Goal: Information Seeking & Learning: Learn about a topic

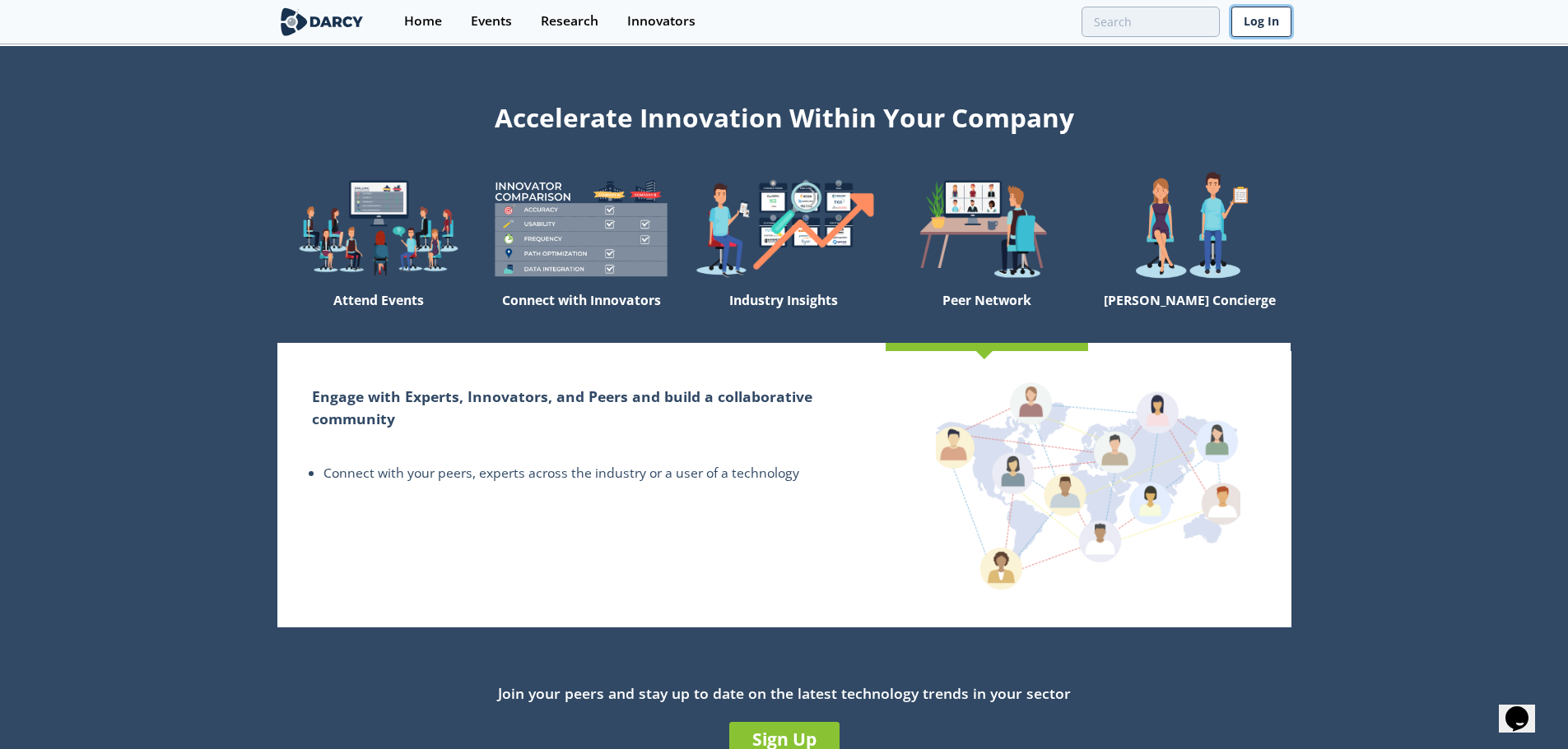
click at [1269, 19] on link "Log In" at bounding box center [1261, 22] width 60 height 31
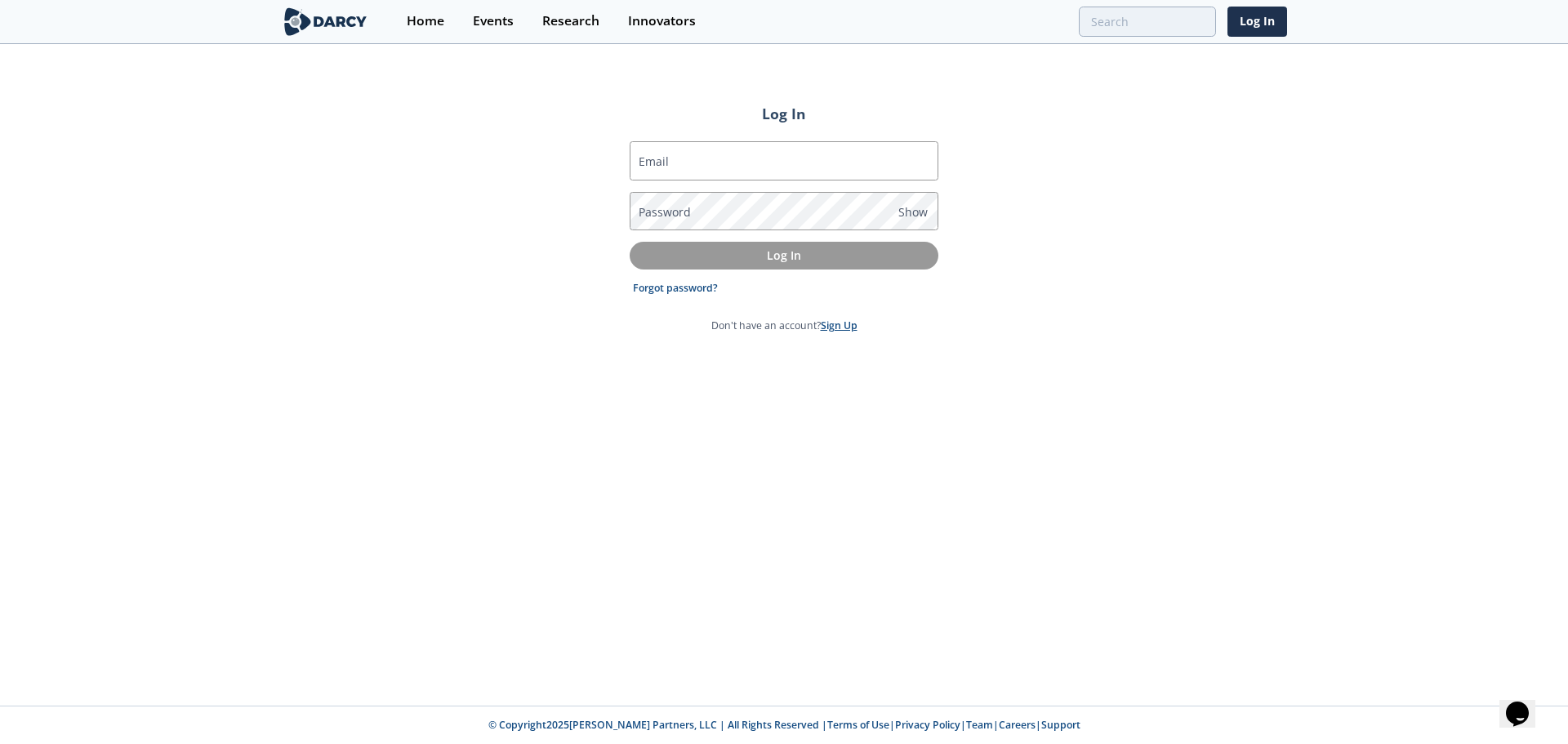
click at [836, 326] on link "Sign Up" at bounding box center [839, 325] width 37 height 14
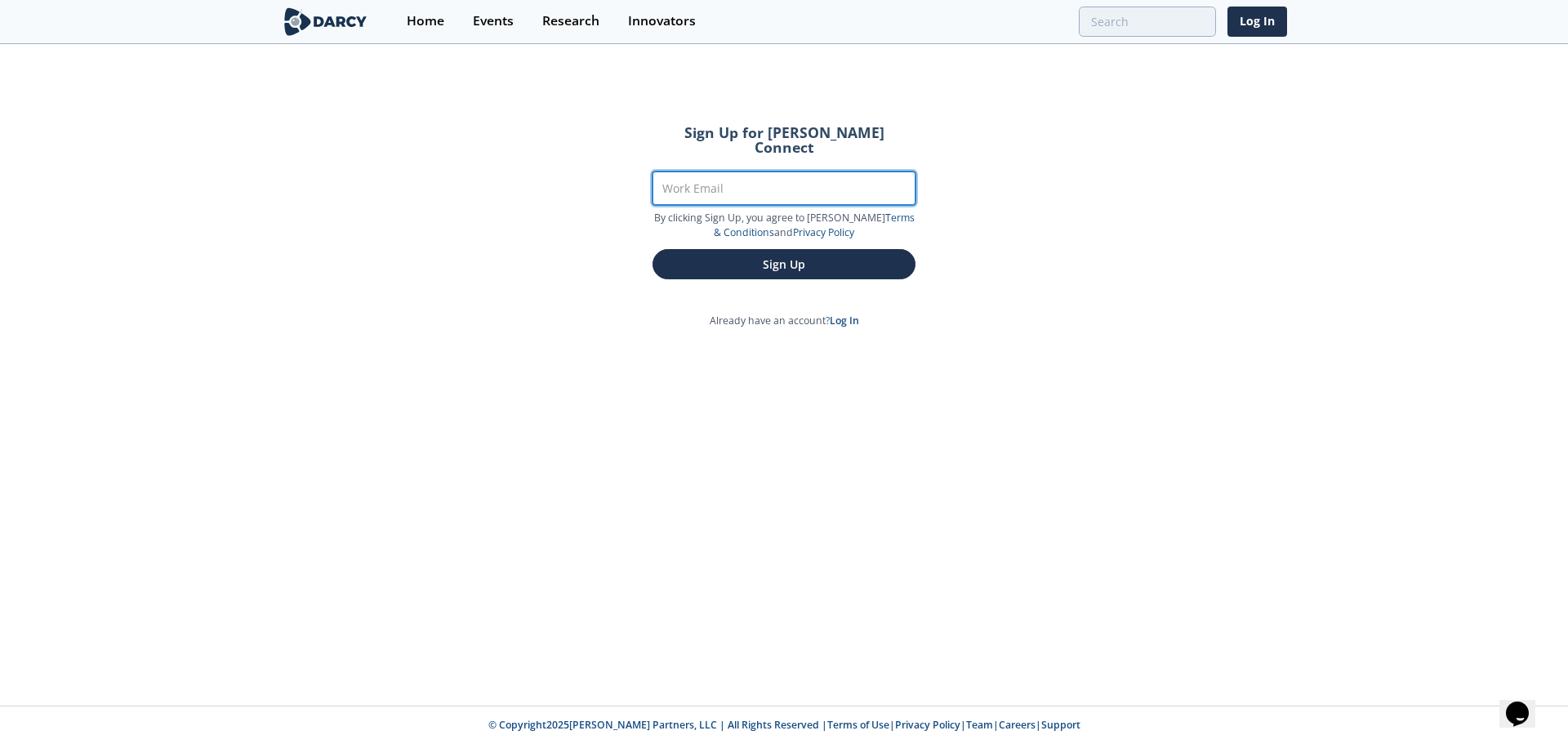
click at [777, 179] on input "Work Email" at bounding box center [784, 188] width 263 height 33
type input "[PERSON_NAME][EMAIL_ADDRESS][DOMAIN_NAME]"
click at [653, 249] on button "Sign Up" at bounding box center [784, 264] width 263 height 31
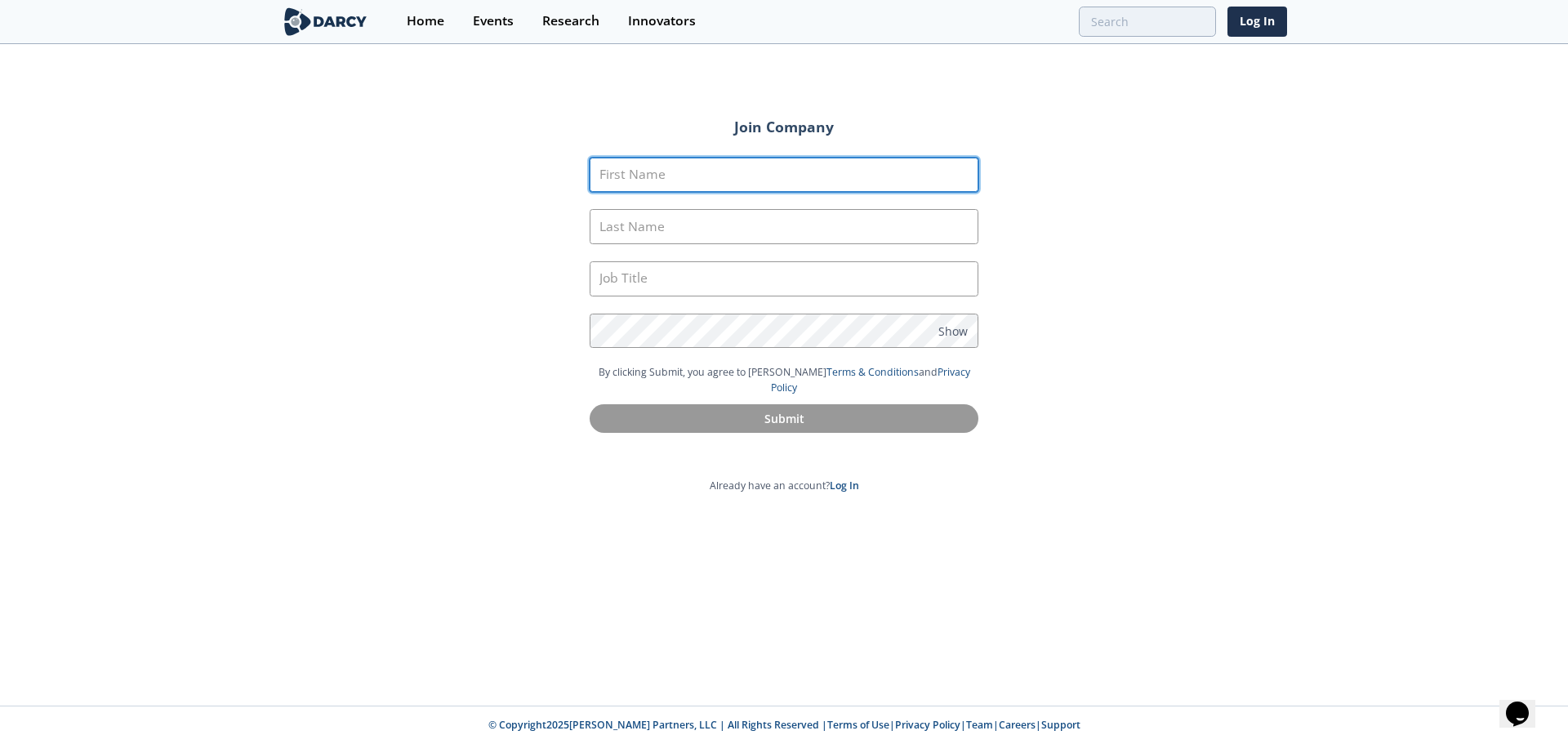
click at [818, 172] on input "First Name" at bounding box center [784, 175] width 389 height 35
type input "Aftab"
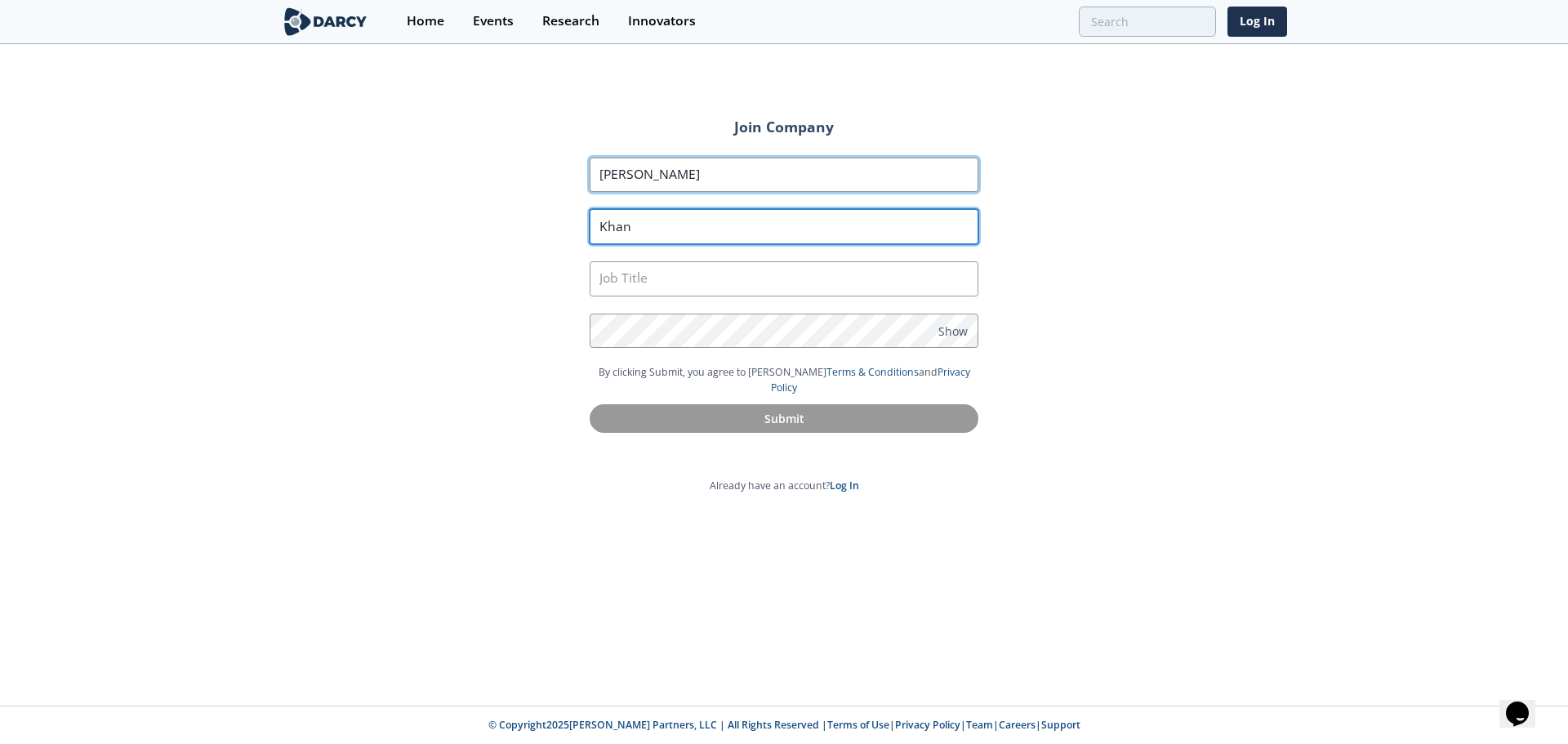
type input "Khan"
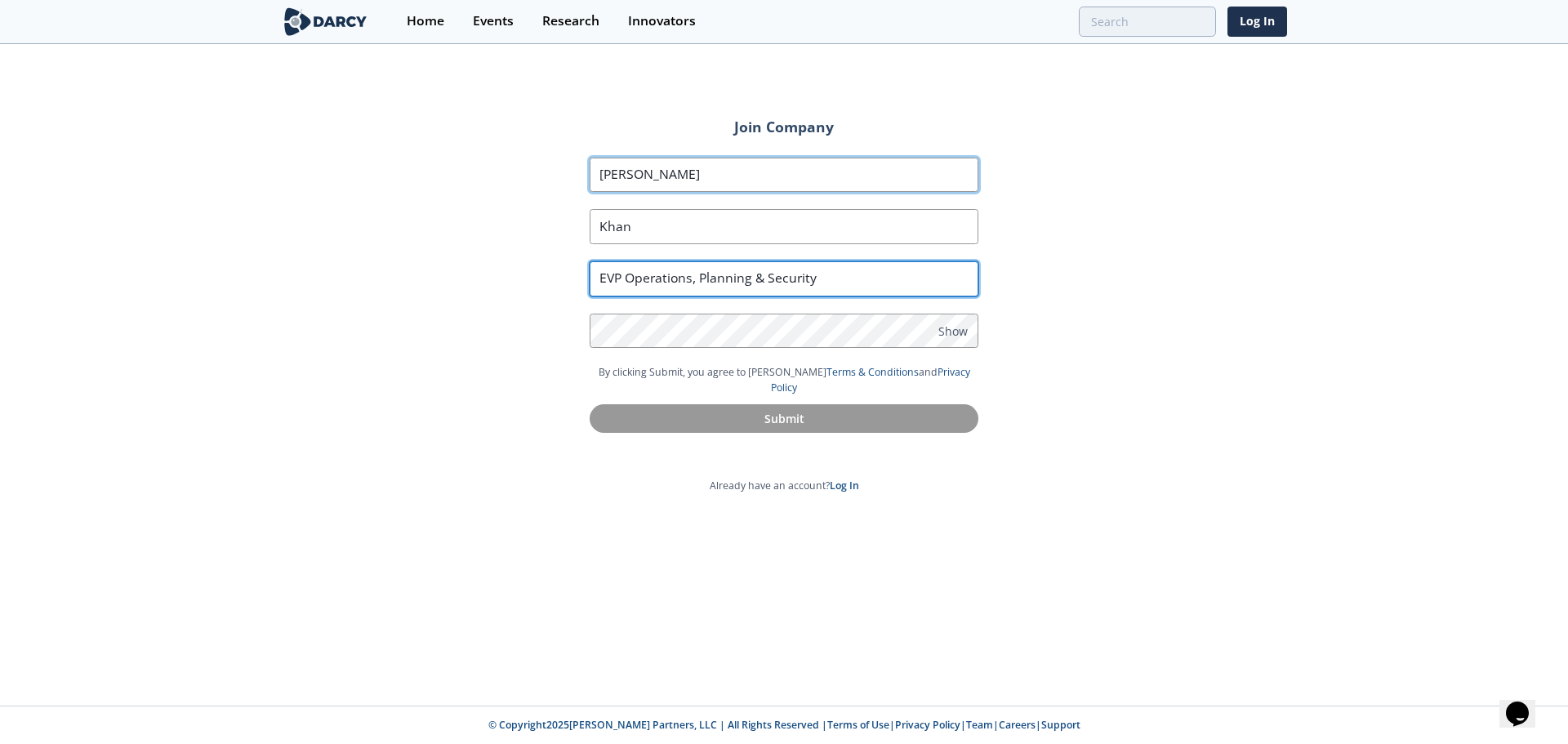
type input "EVP Operations, Planning & Security"
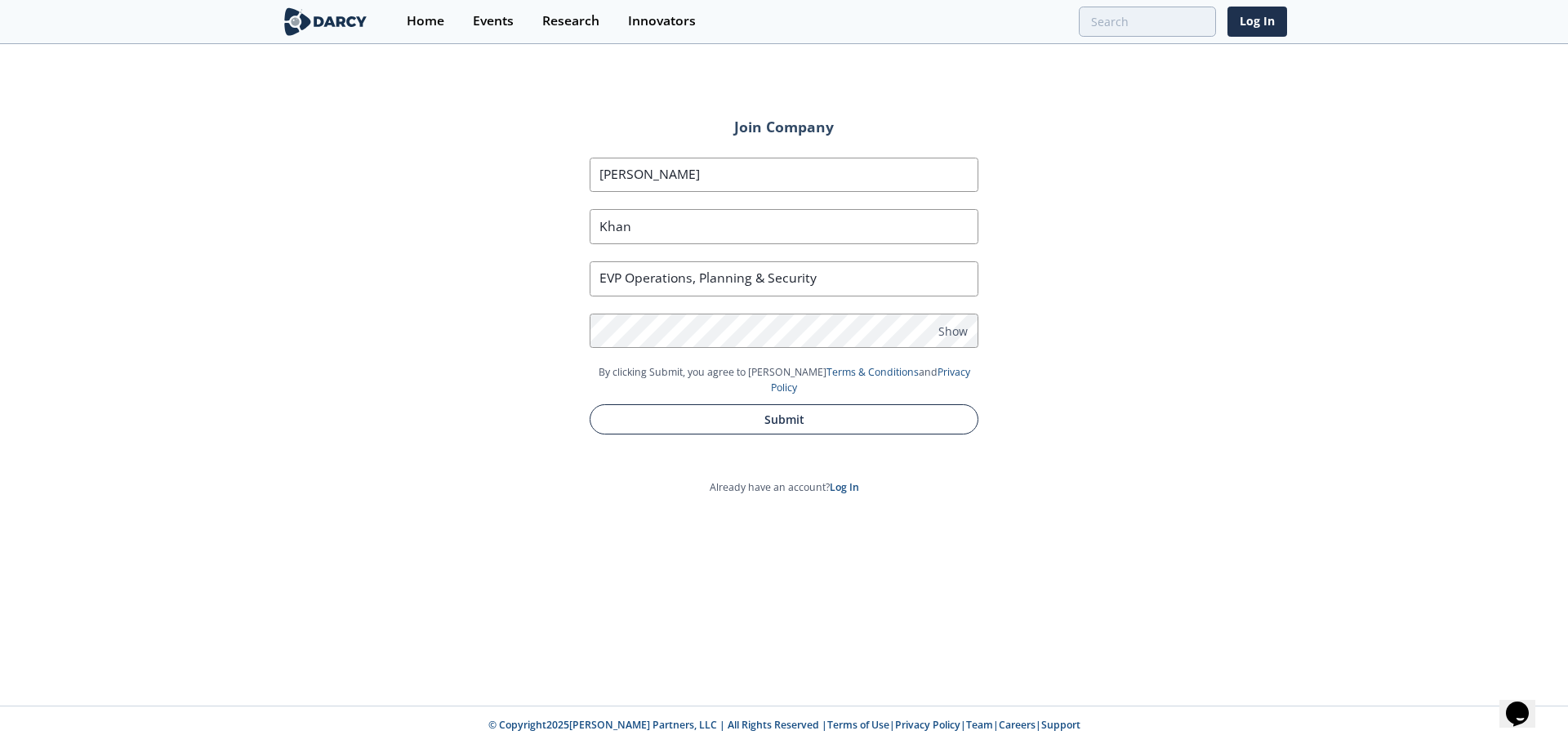
click at [792, 404] on button "Submit" at bounding box center [784, 420] width 389 height 31
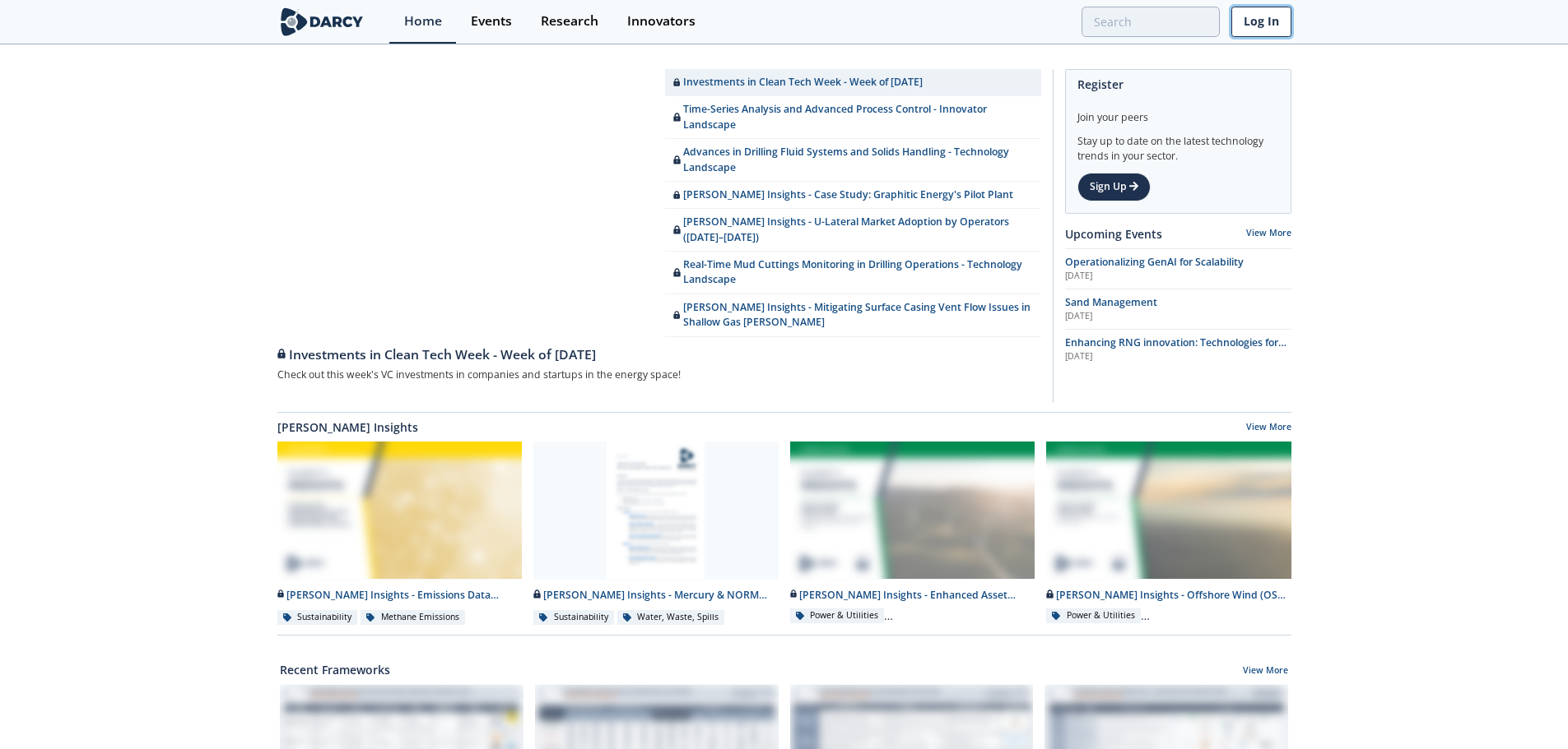
click at [1275, 24] on link "Log In" at bounding box center [1261, 22] width 60 height 31
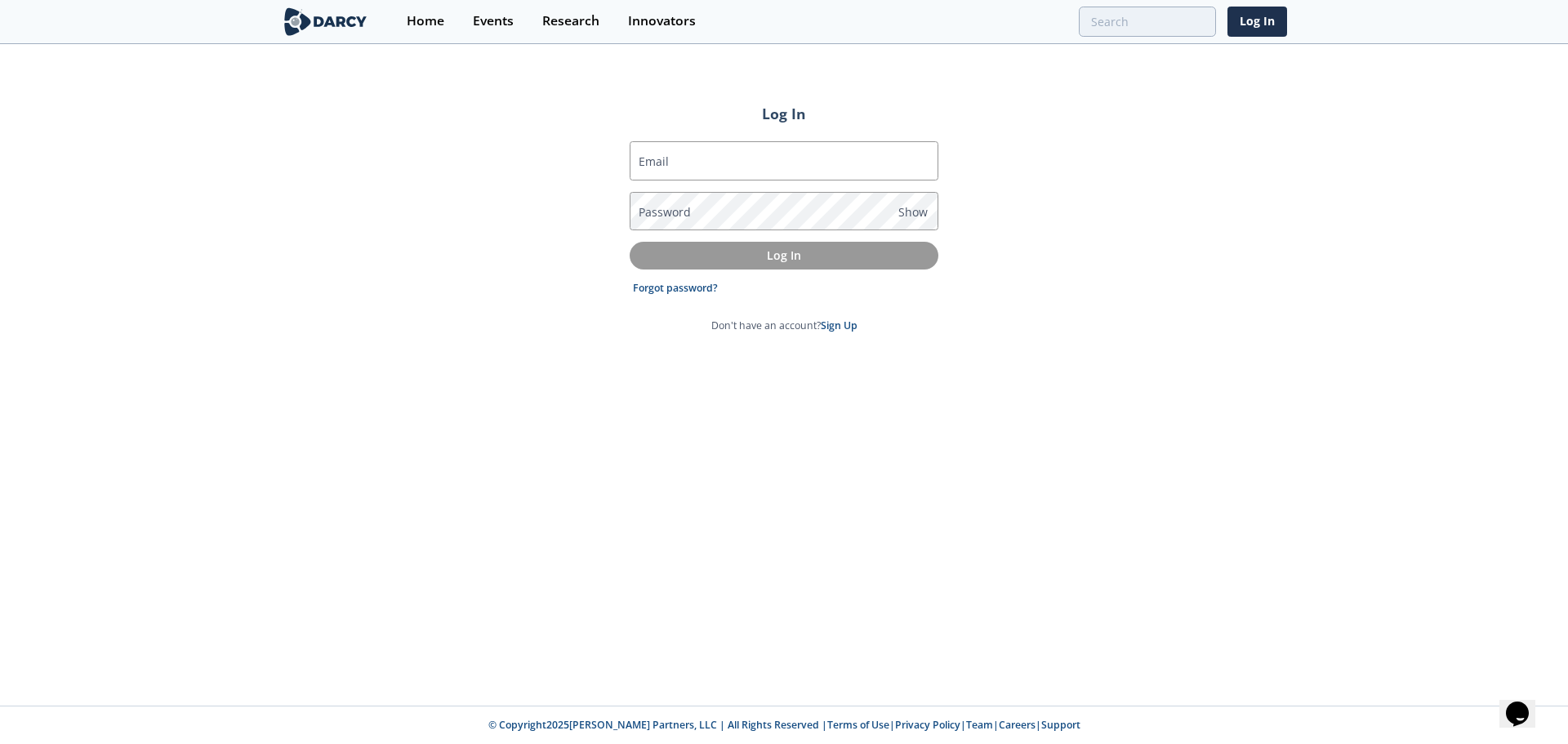
type input "[PERSON_NAME][EMAIL_ADDRESS][DOMAIN_NAME]"
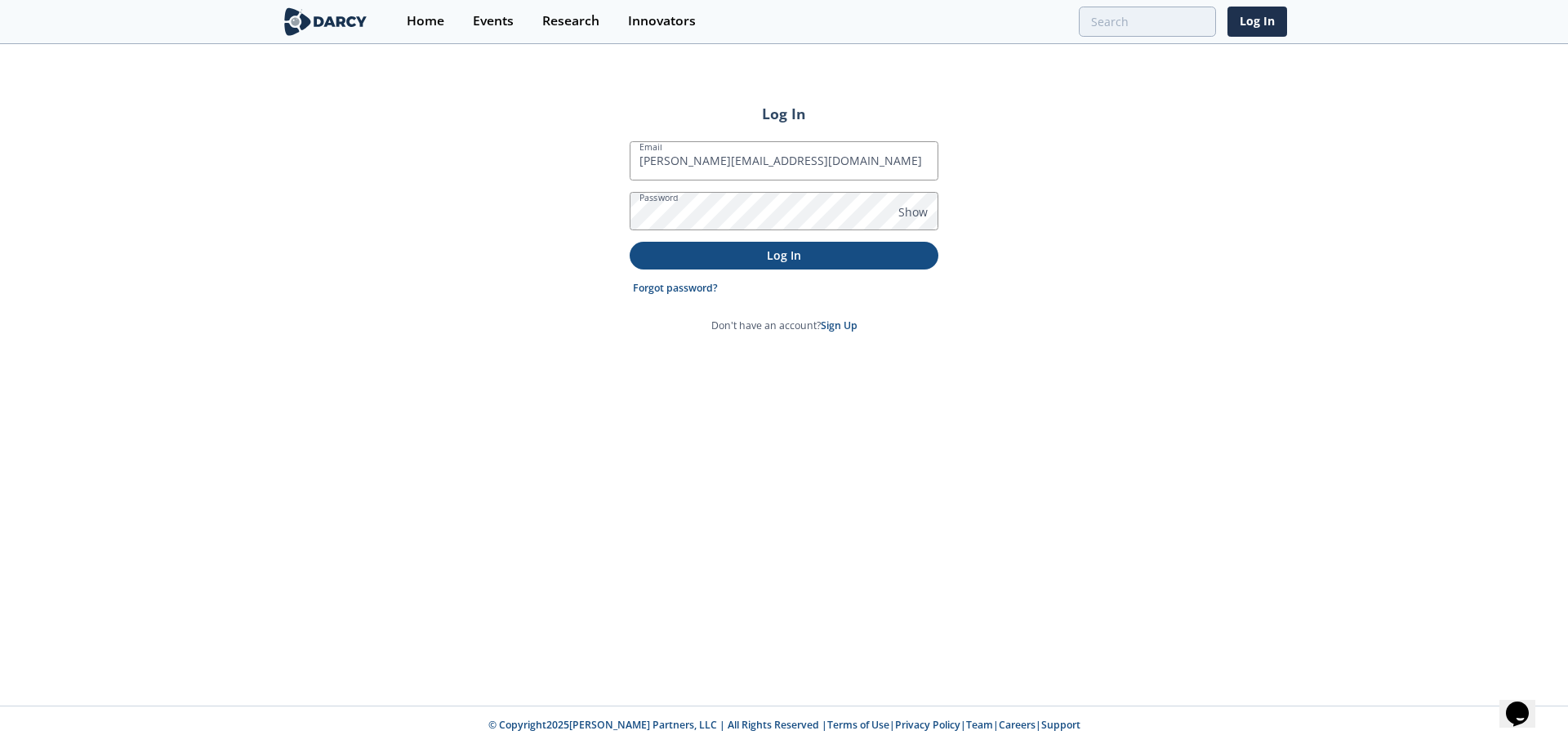
click at [765, 251] on p "Log In" at bounding box center [784, 256] width 286 height 17
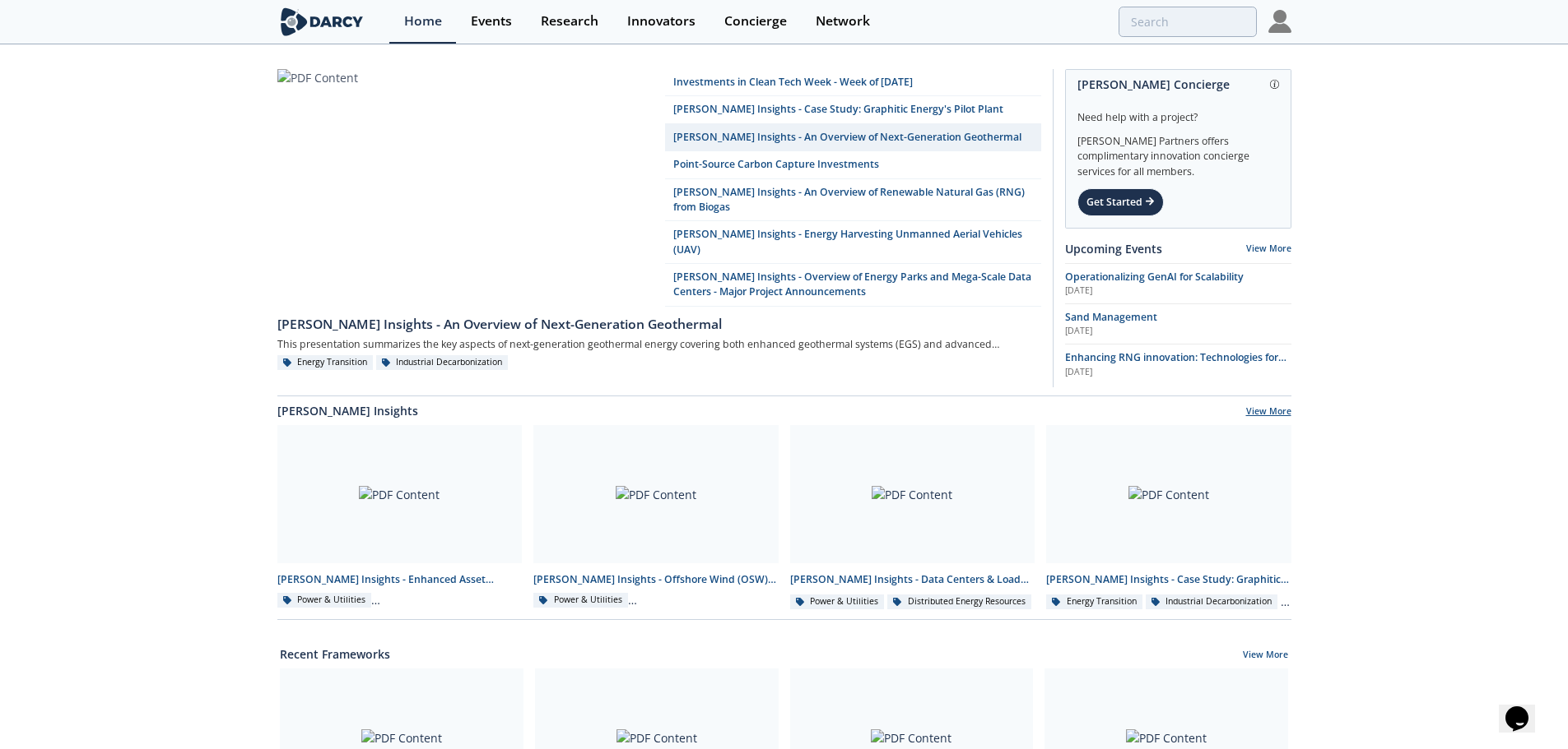
click at [1278, 405] on link "View More" at bounding box center [1269, 412] width 45 height 15
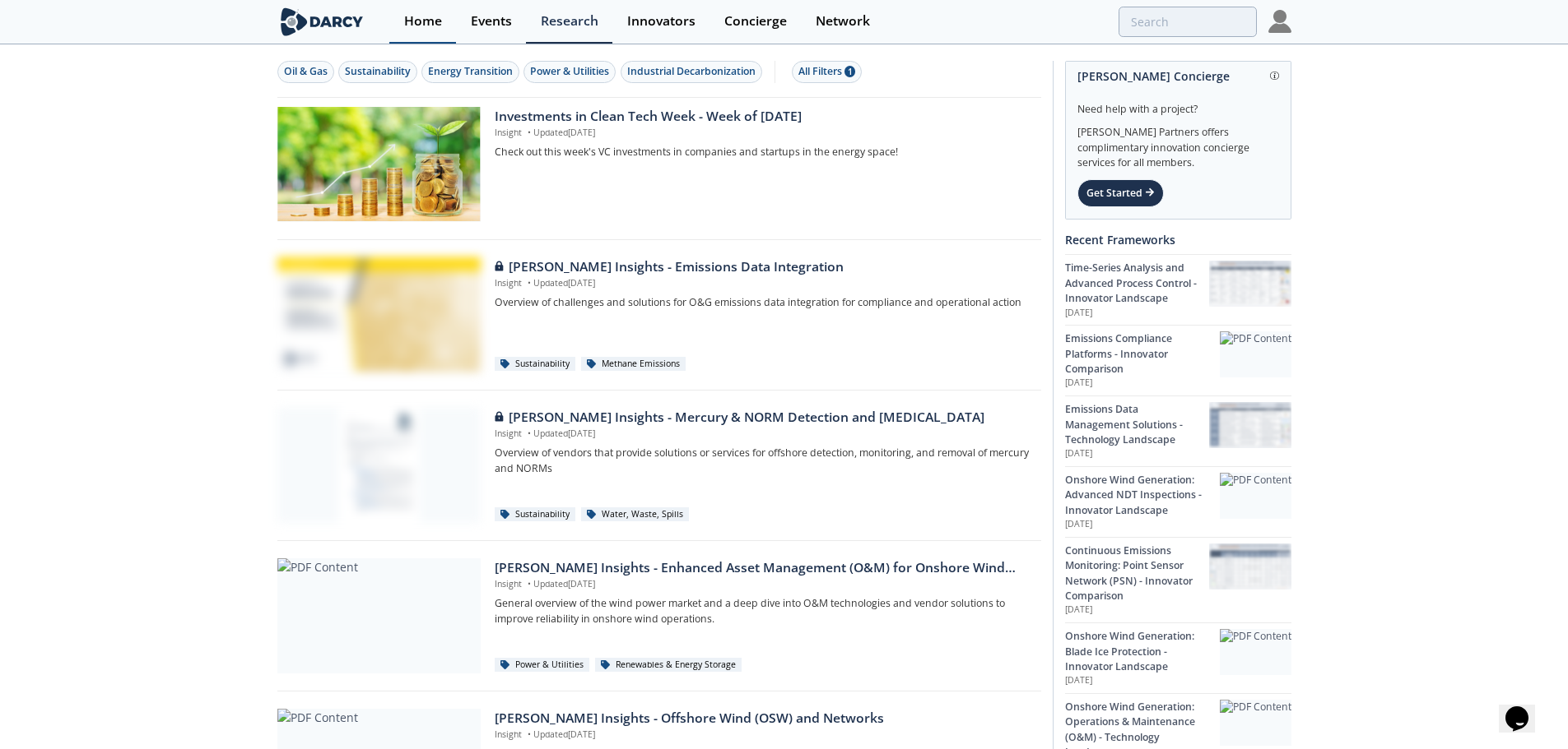
click at [426, 19] on div "Home" at bounding box center [423, 21] width 38 height 13
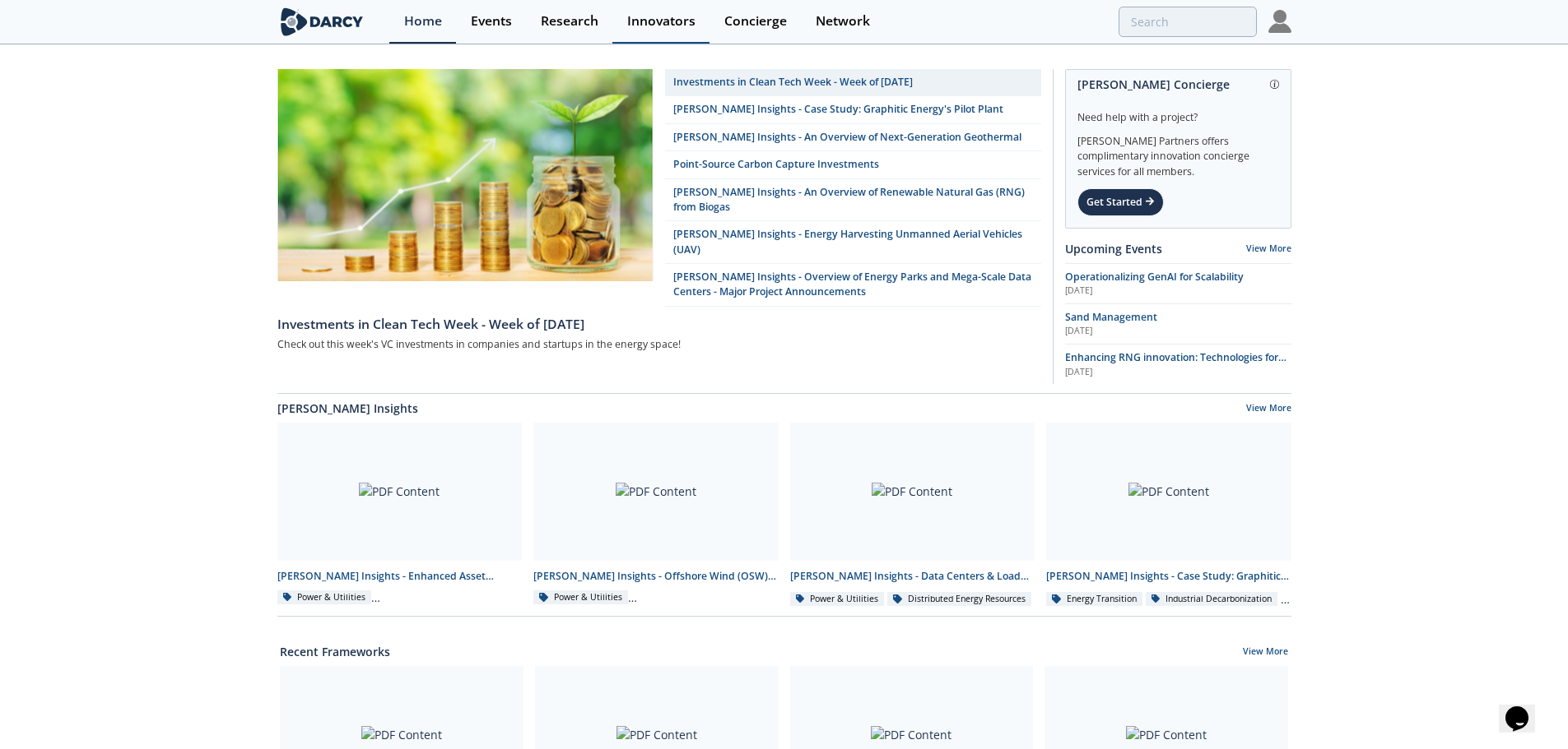
click at [661, 24] on div "Innovators" at bounding box center [661, 21] width 68 height 13
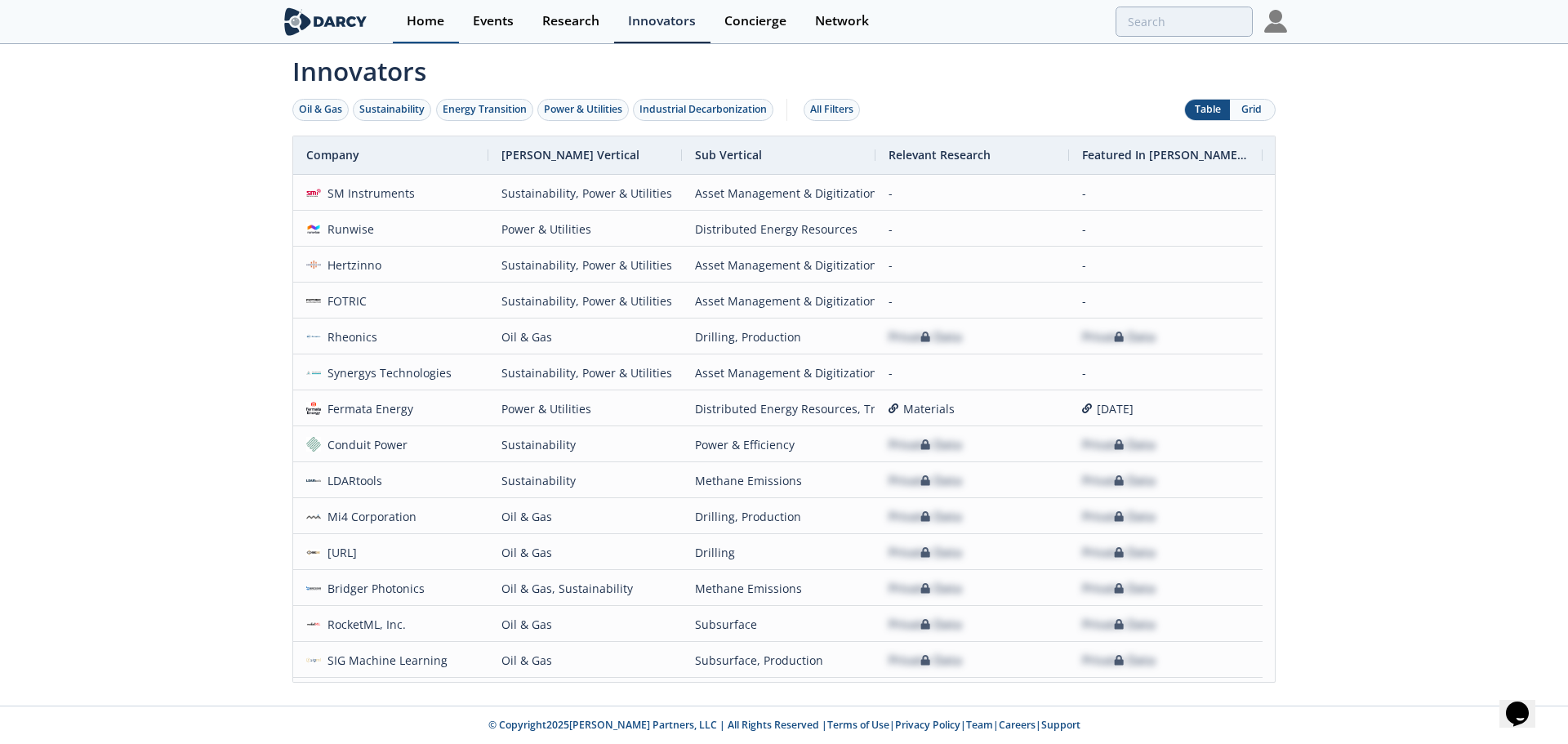
click at [423, 23] on div "Home" at bounding box center [425, 20] width 37 height 13
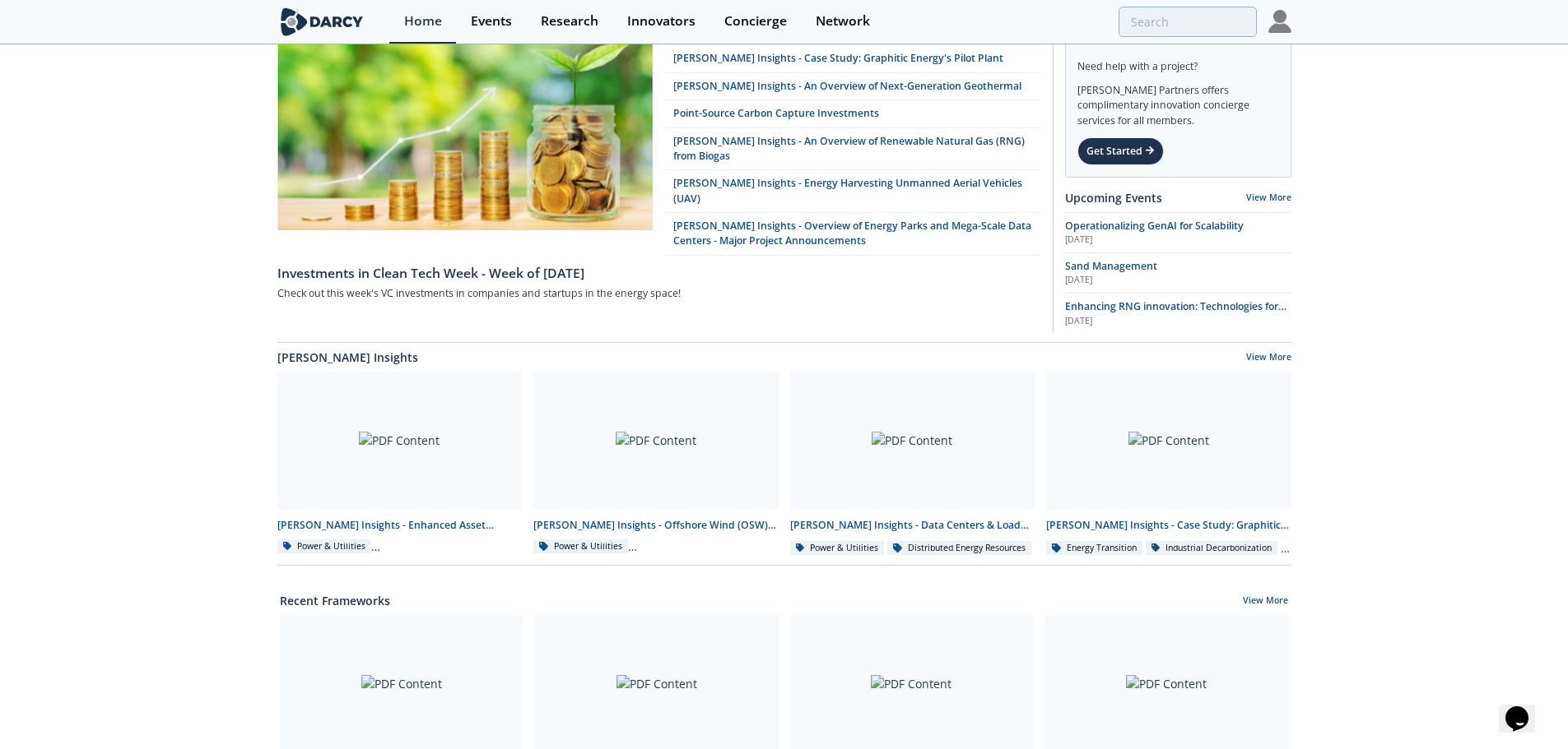
scroll to position [82, 0]
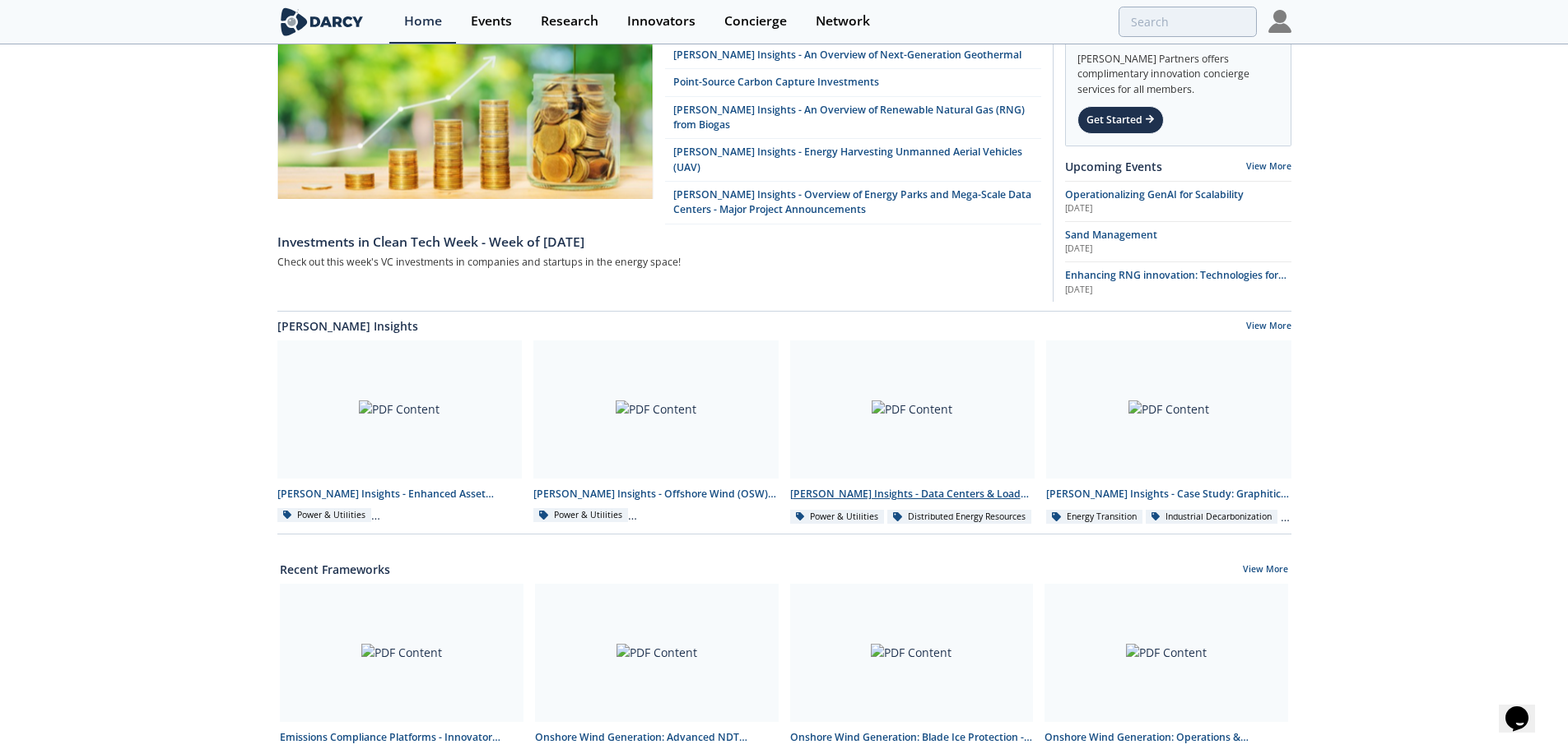
click at [942, 496] on div "[PERSON_NAME] Insights - Data Centers & Load Banks" at bounding box center [913, 494] width 246 height 15
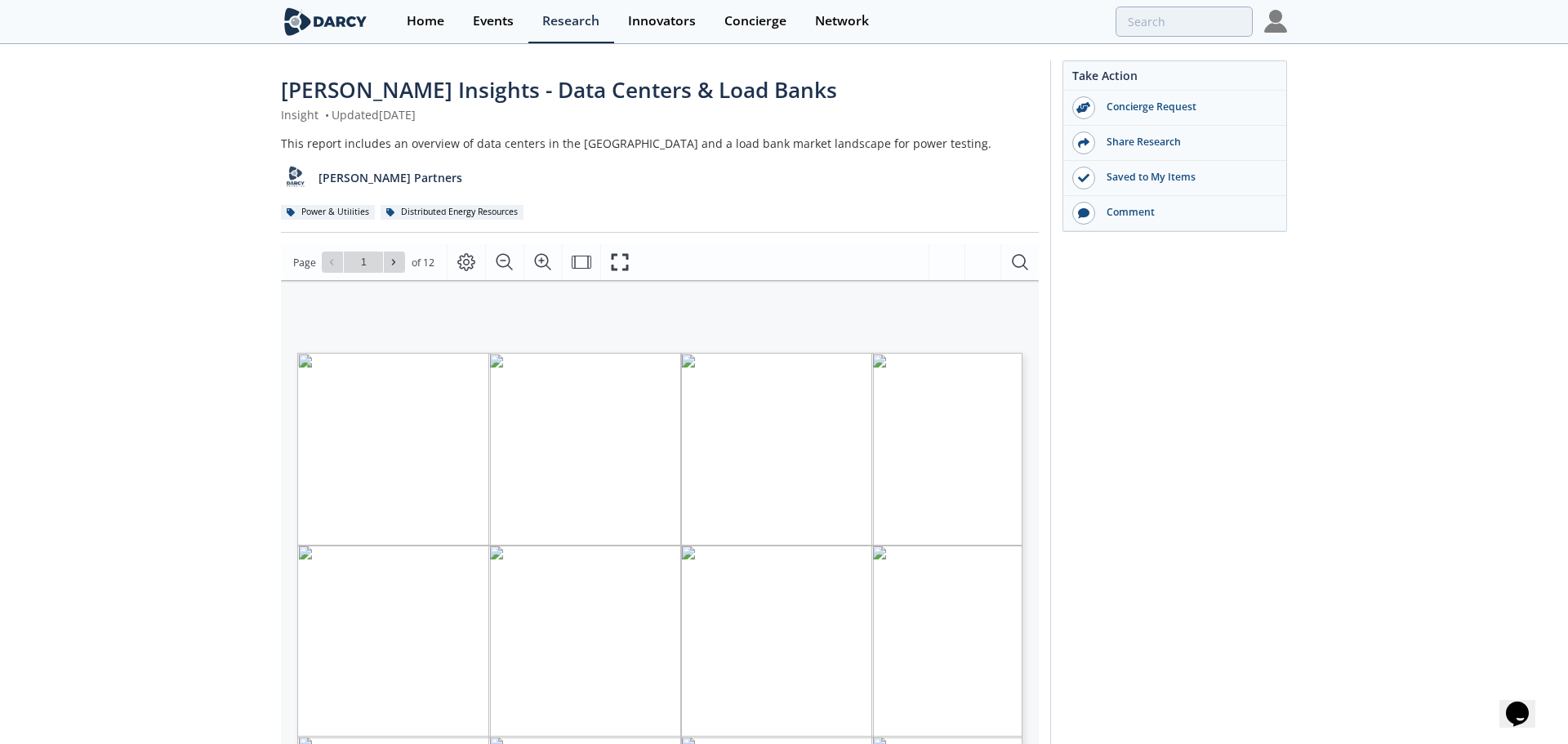
type input "2"
type input "3"
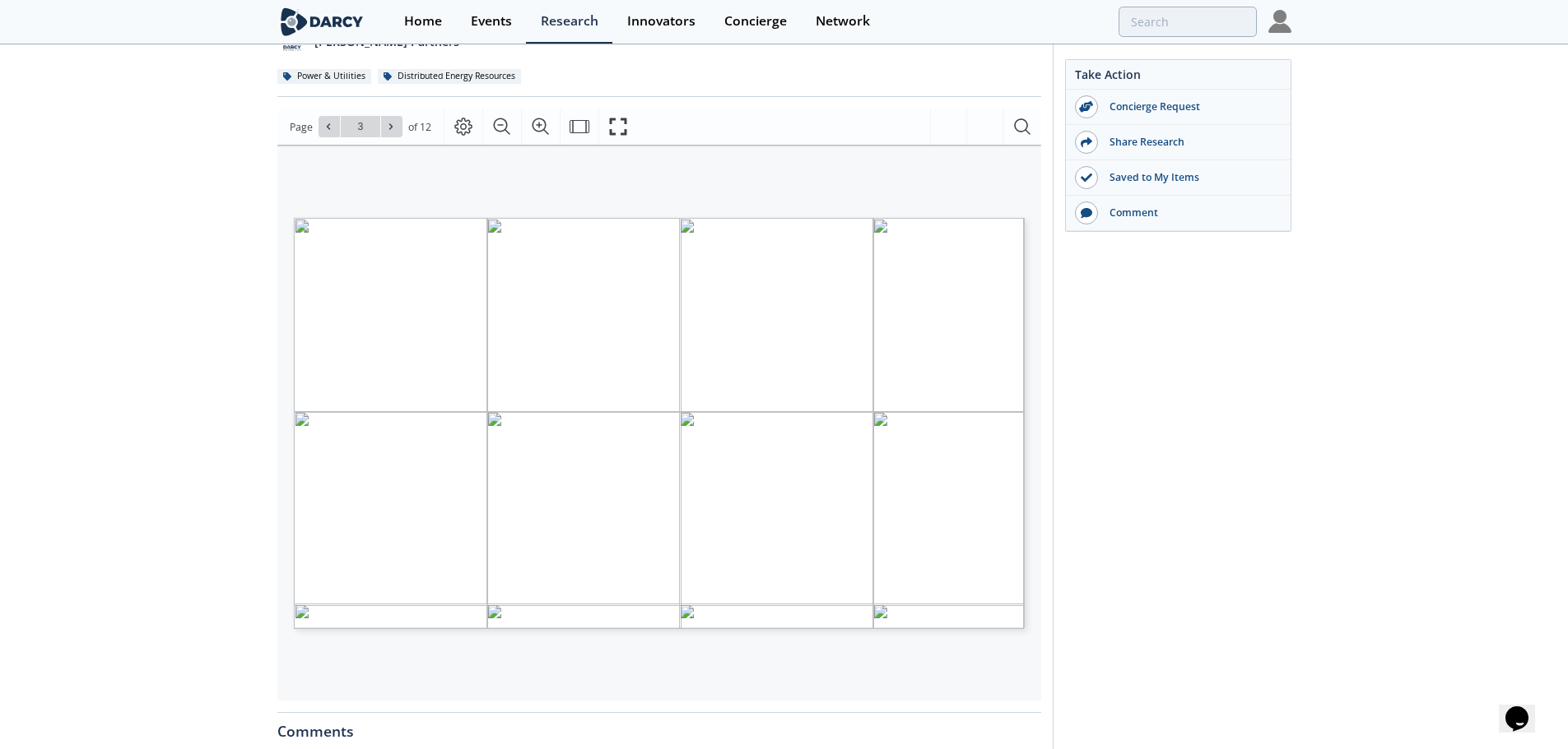
scroll to position [164, 0]
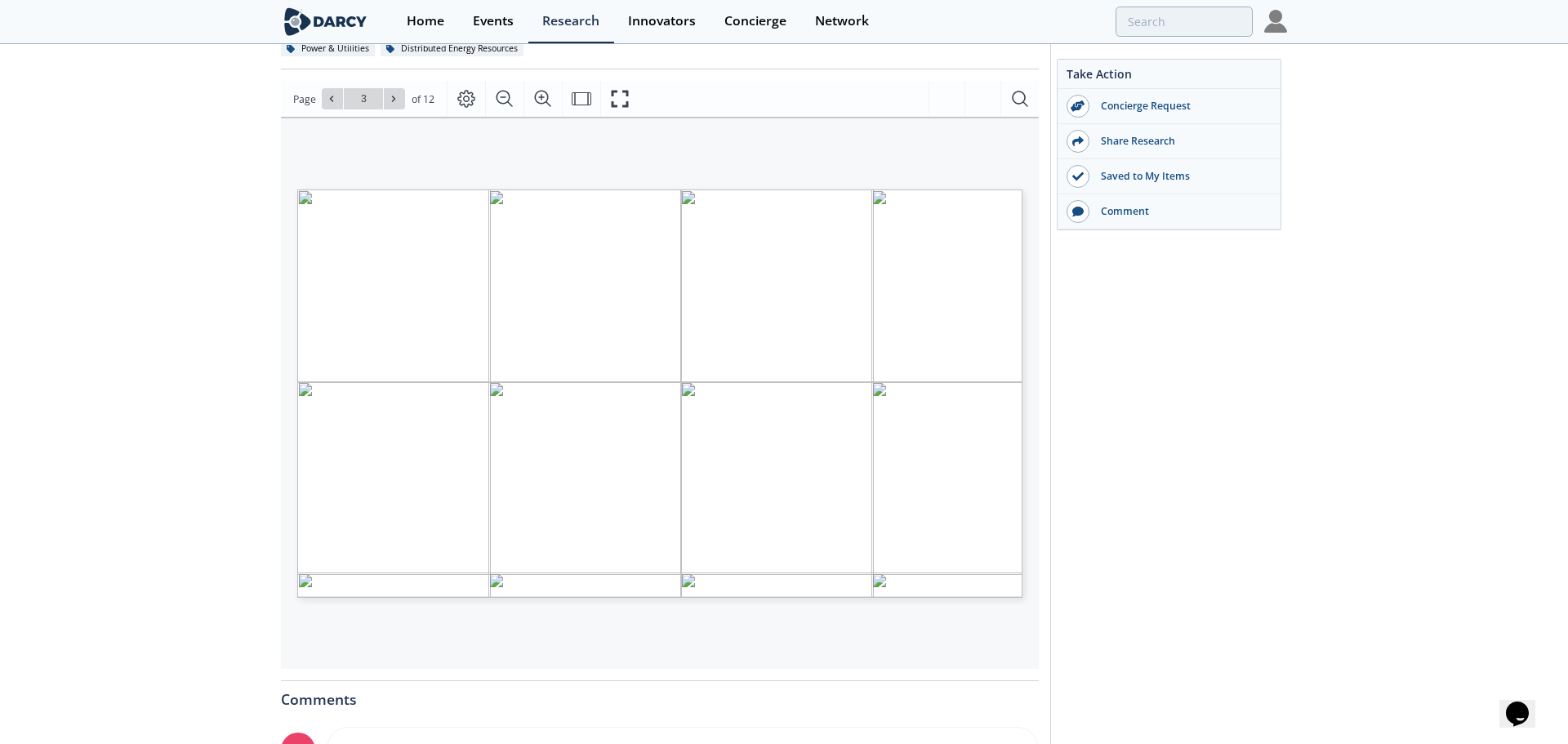
type input "4"
click at [767, 454] on span "Page 4" at bounding box center [1163, 615] width 1451 height 689
click at [397, 93] on button at bounding box center [394, 99] width 21 height 21
type input "5"
